Goal: Information Seeking & Learning: Understand process/instructions

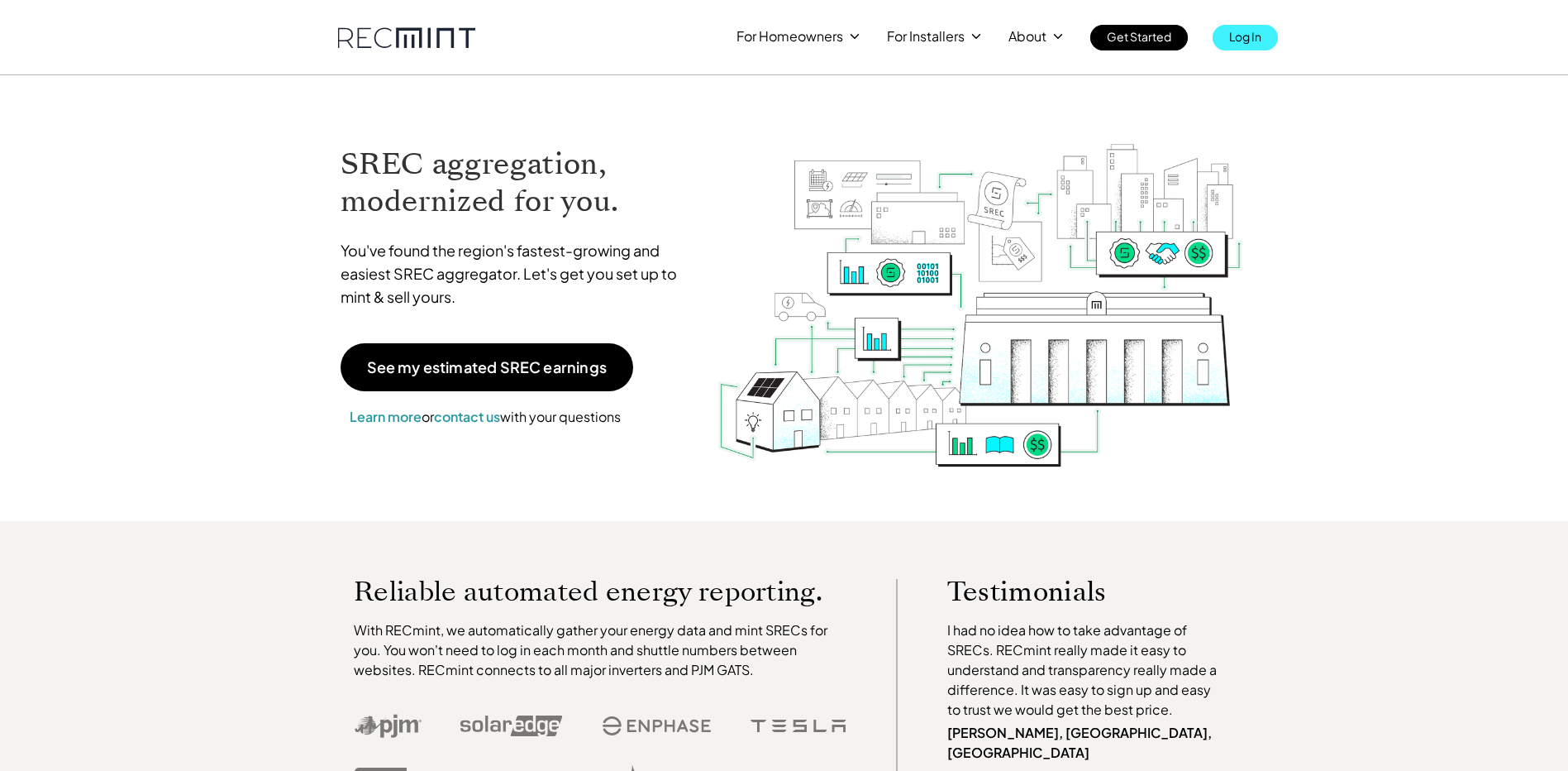
drag, startPoint x: 0, startPoint y: 0, endPoint x: 1239, endPoint y: 32, distance: 1239.4
click at [1239, 32] on p "Log In" at bounding box center [1245, 36] width 32 height 23
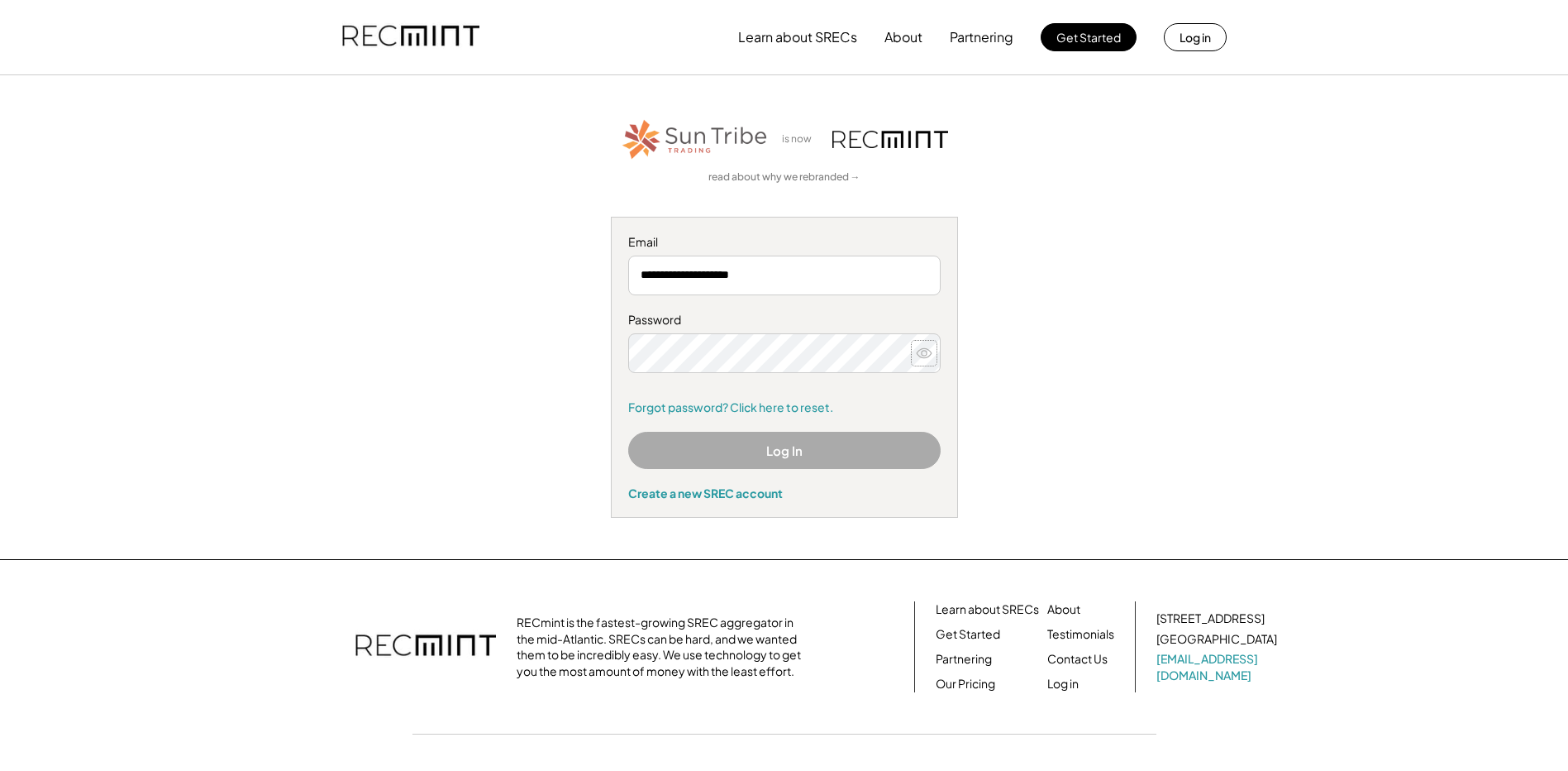
click at [927, 353] on icon at bounding box center [923, 353] width 16 height 16
click at [926, 353] on use at bounding box center [924, 353] width 15 height 10
click at [865, 459] on button "Log In" at bounding box center [784, 450] width 312 height 37
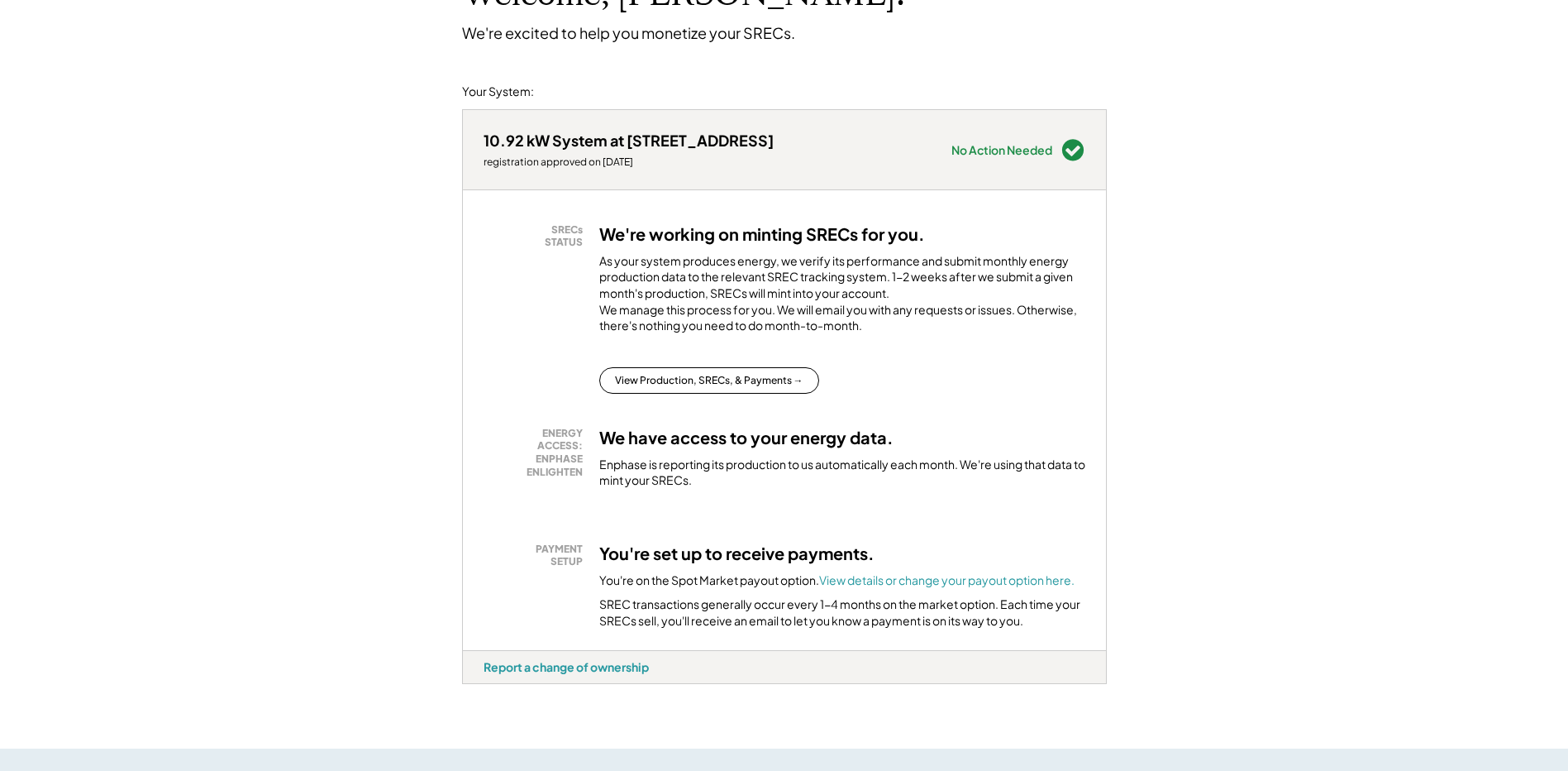
scroll to position [163, 0]
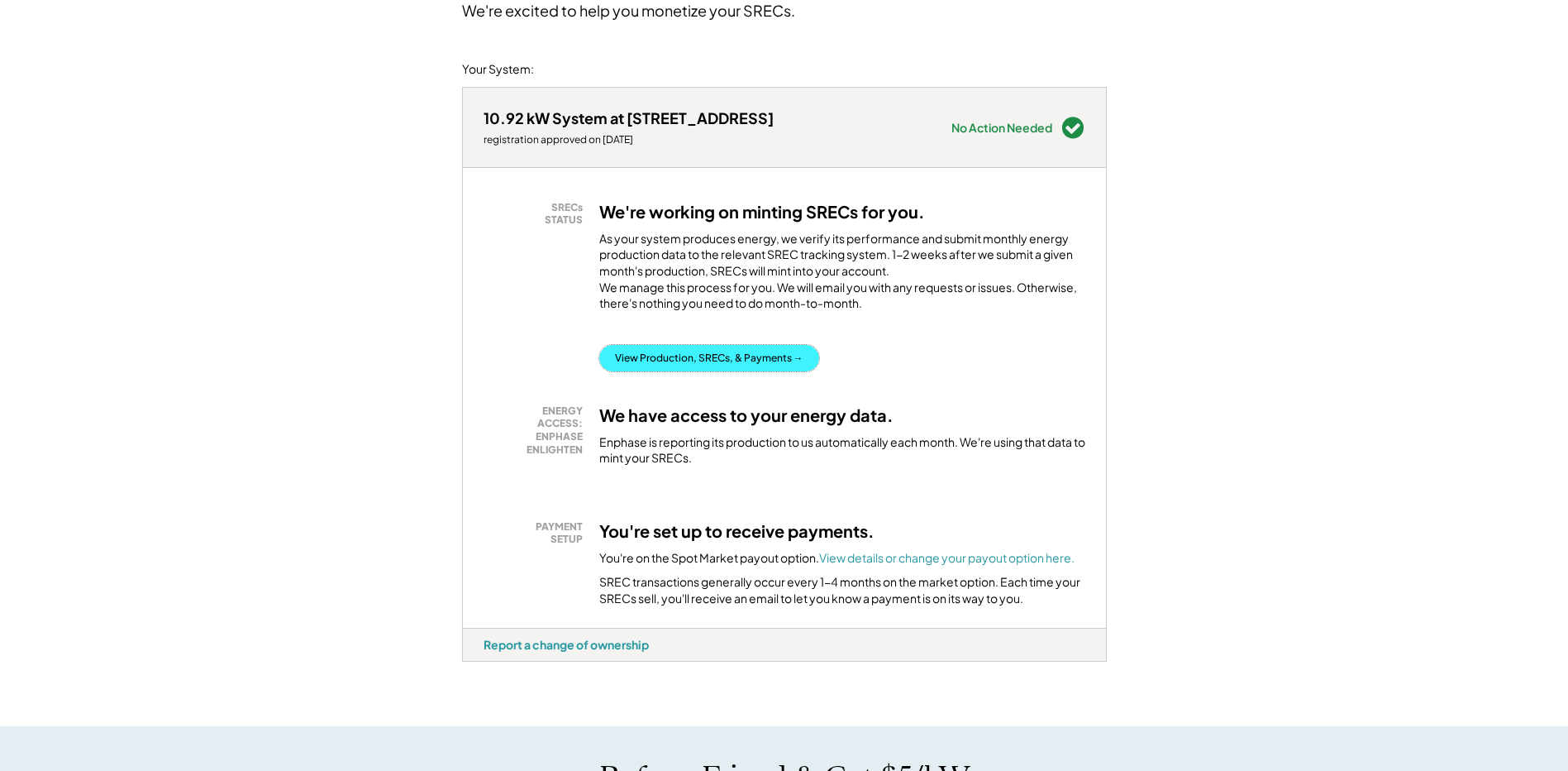
click at [721, 372] on button "View Production, SRECs, & Payments →" at bounding box center [709, 358] width 220 height 27
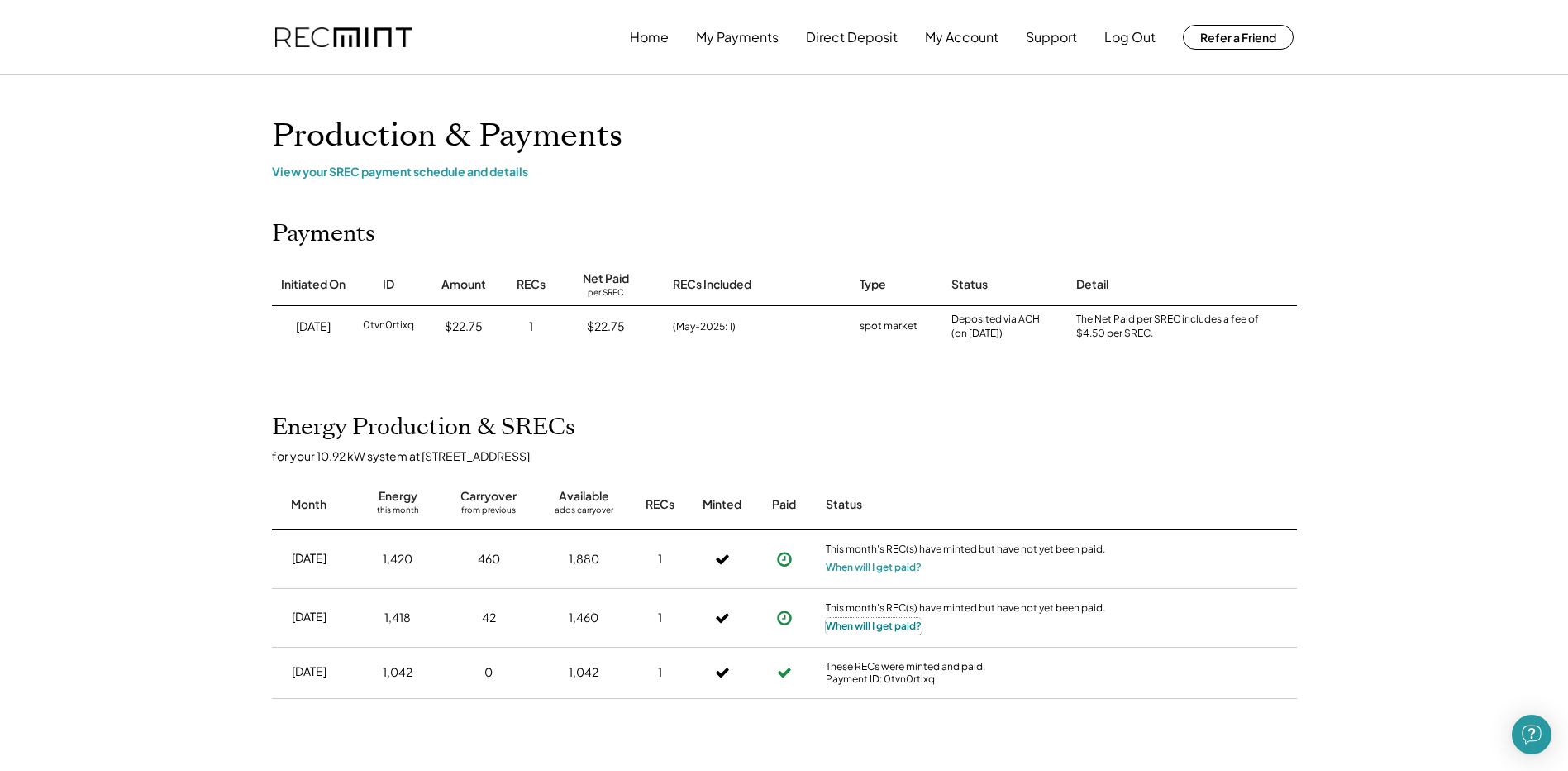
click at [872, 621] on button "When will I get paid?" at bounding box center [874, 625] width 96 height 16
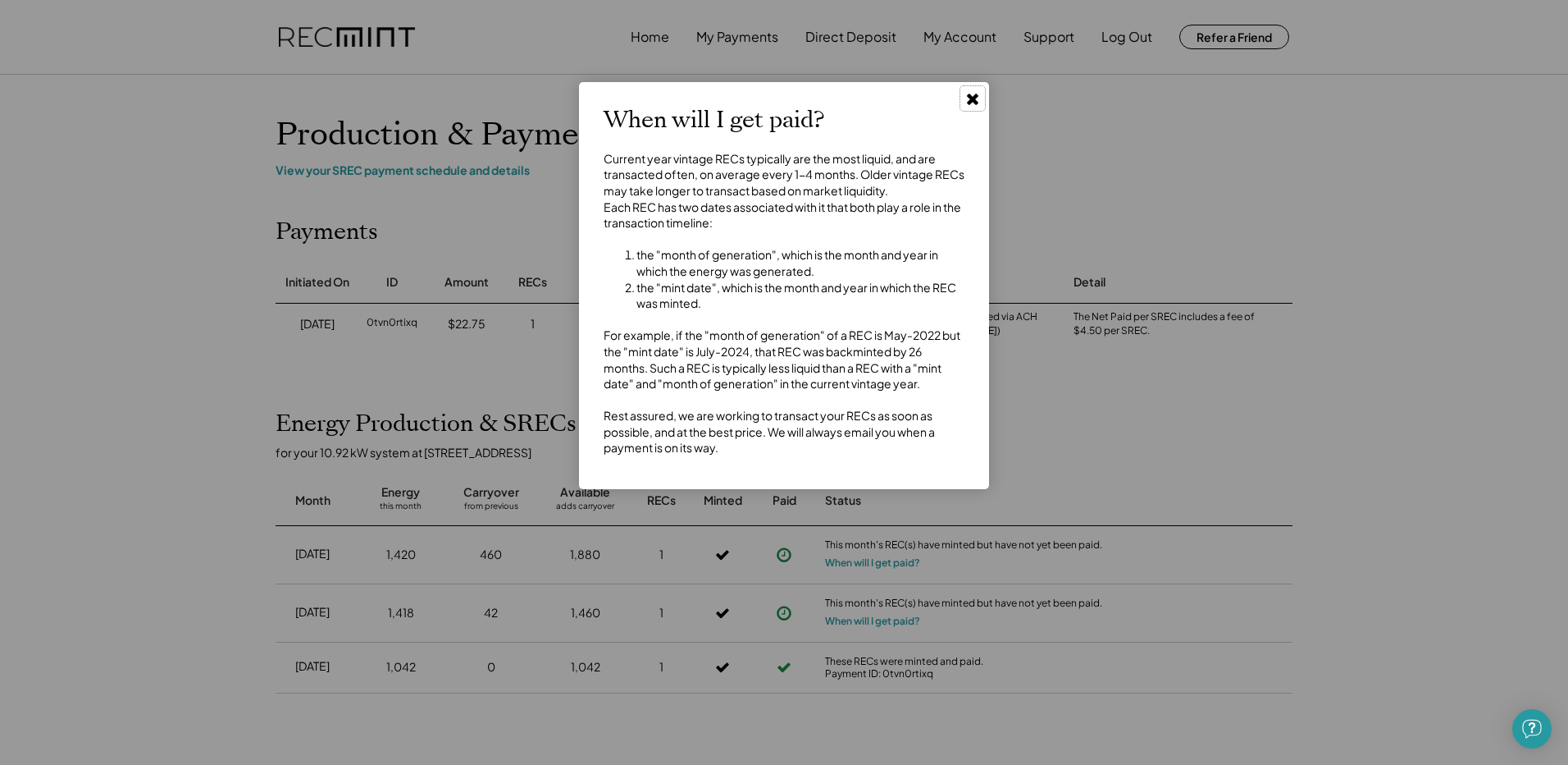
click at [970, 96] on use at bounding box center [973, 99] width 11 height 11
